Goal: Information Seeking & Learning: Find specific fact

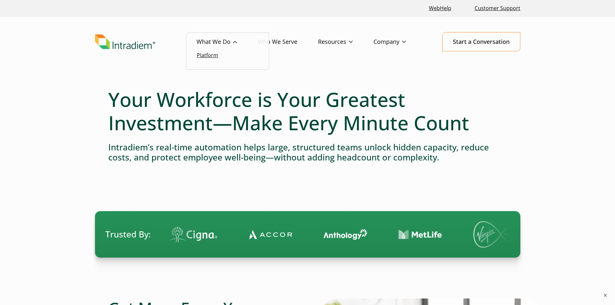
click at [217, 55] on link "Platform" at bounding box center [207, 55] width 21 height 7
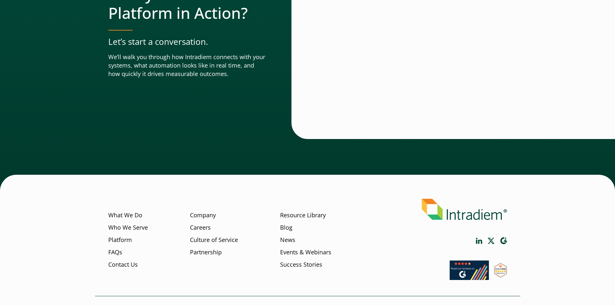
scroll to position [2264, 0]
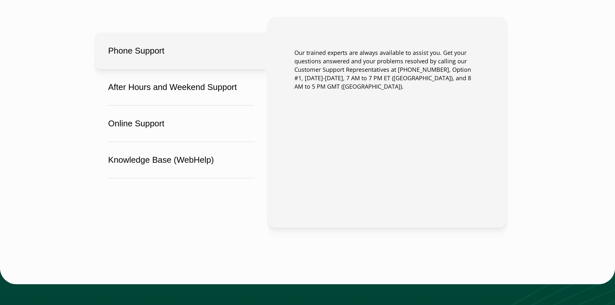
scroll to position [432, 0]
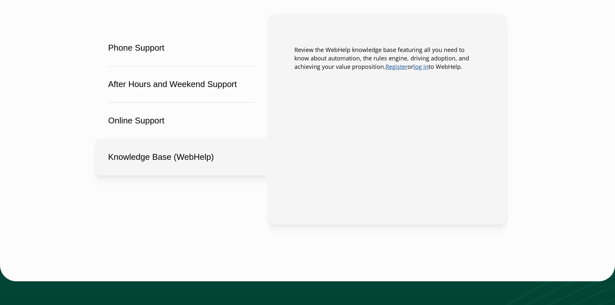
click at [190, 152] on button "Knowledge Base (WebHelp)" at bounding box center [181, 156] width 173 height 37
click at [386, 68] on link "Register" at bounding box center [397, 67] width 22 height 8
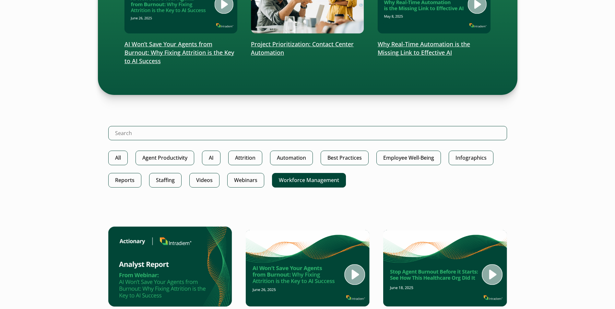
scroll to position [216, 0]
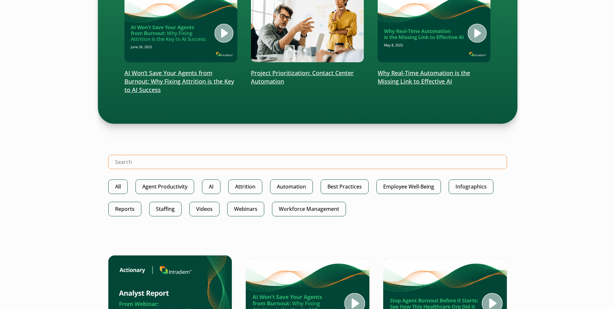
click at [274, 161] on input "Search Intradiem" at bounding box center [307, 162] width 399 height 14
type input "Outlook Exchange"
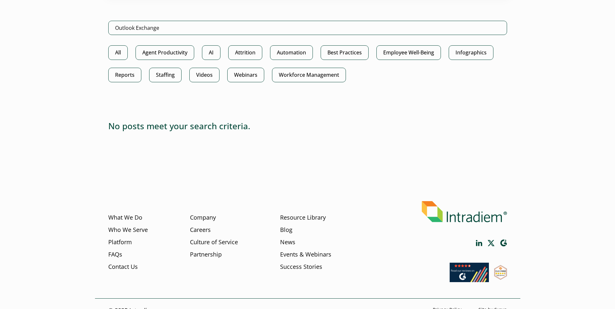
scroll to position [364, 0]
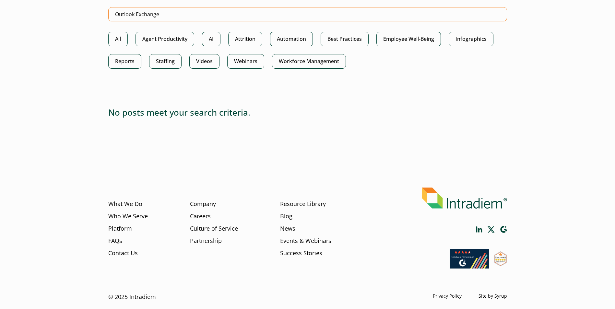
drag, startPoint x: 167, startPoint y: 15, endPoint x: 134, endPoint y: 13, distance: 32.5
click at [134, 13] on input "Outlook Exchange" at bounding box center [307, 14] width 399 height 14
type input "Outloo"
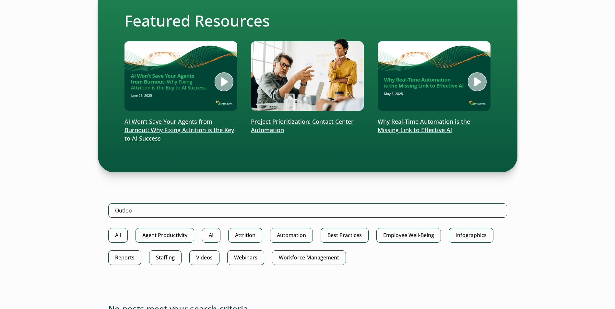
scroll to position [216, 0]
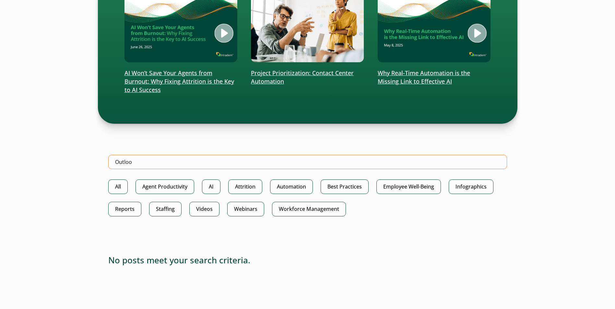
click at [160, 163] on input "Outloo" at bounding box center [307, 162] width 399 height 14
type input "Outlook"
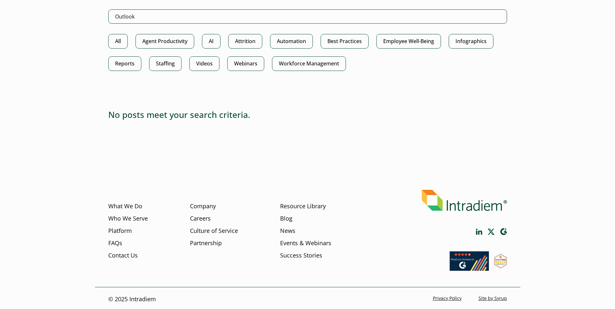
scroll to position [364, 0]
